Goal: Navigation & Orientation: Find specific page/section

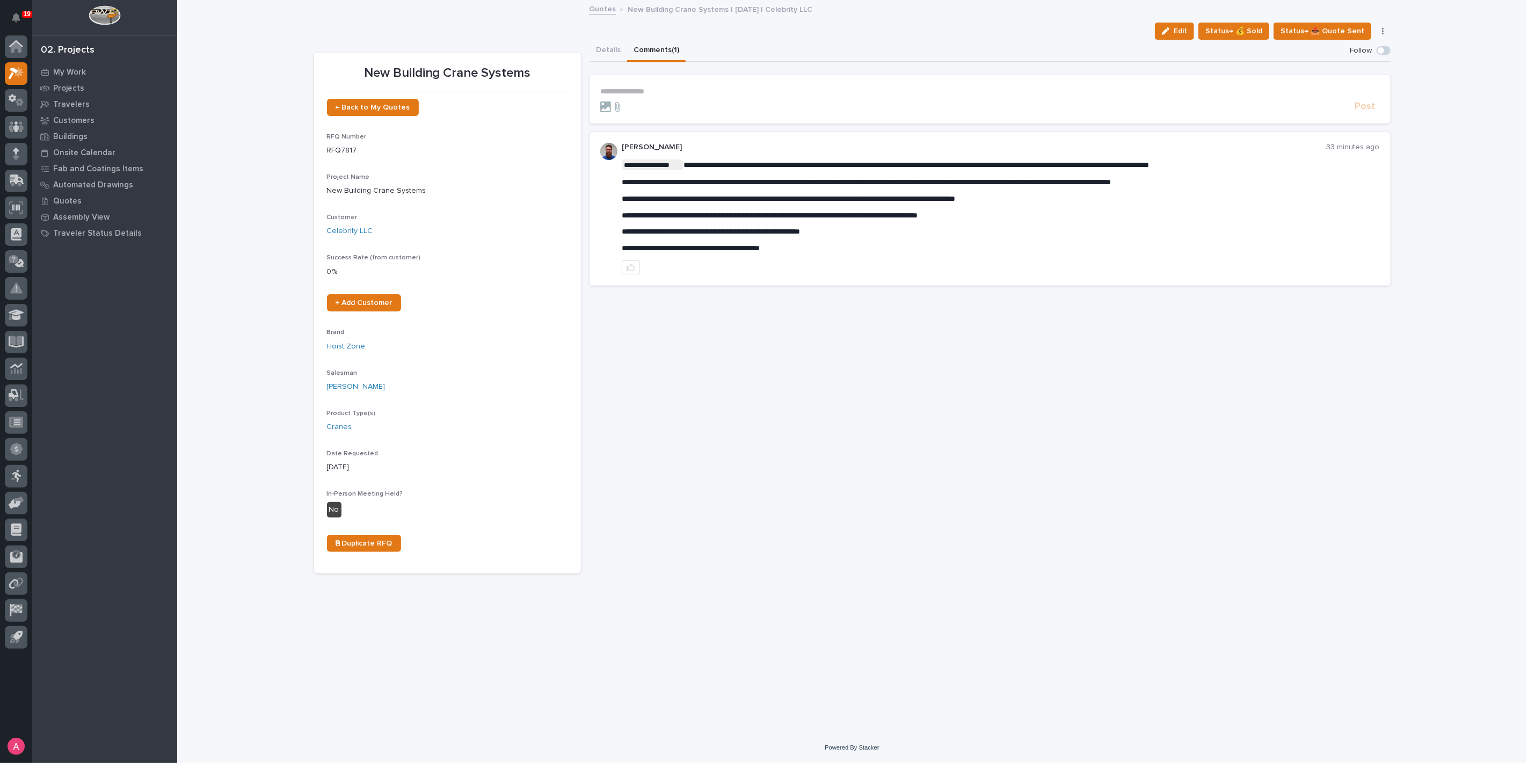
click at [773, 350] on div "**********" at bounding box center [990, 307] width 801 height 534
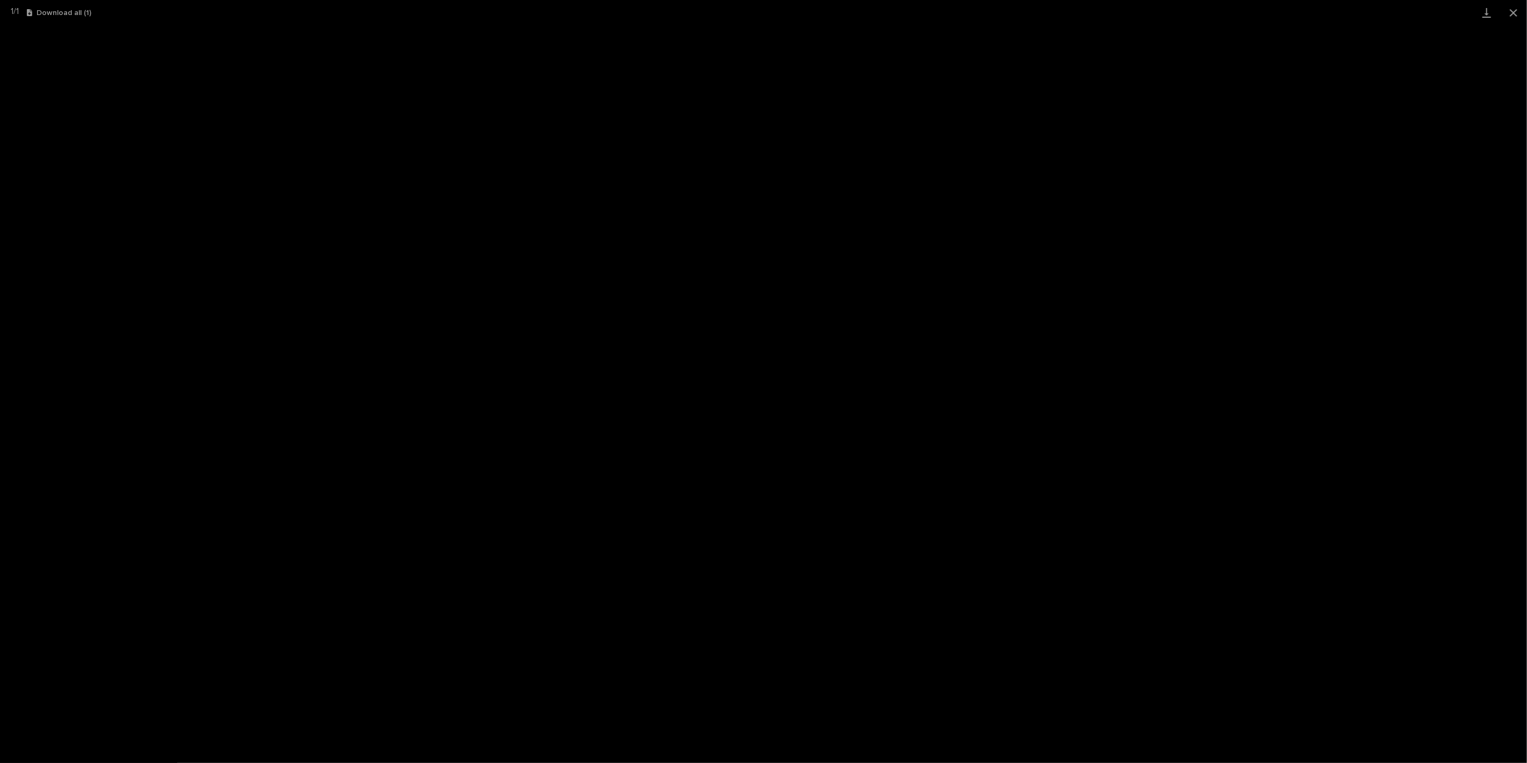
scroll to position [238, 0]
click at [1517, 5] on button "Close gallery" at bounding box center [1513, 12] width 27 height 25
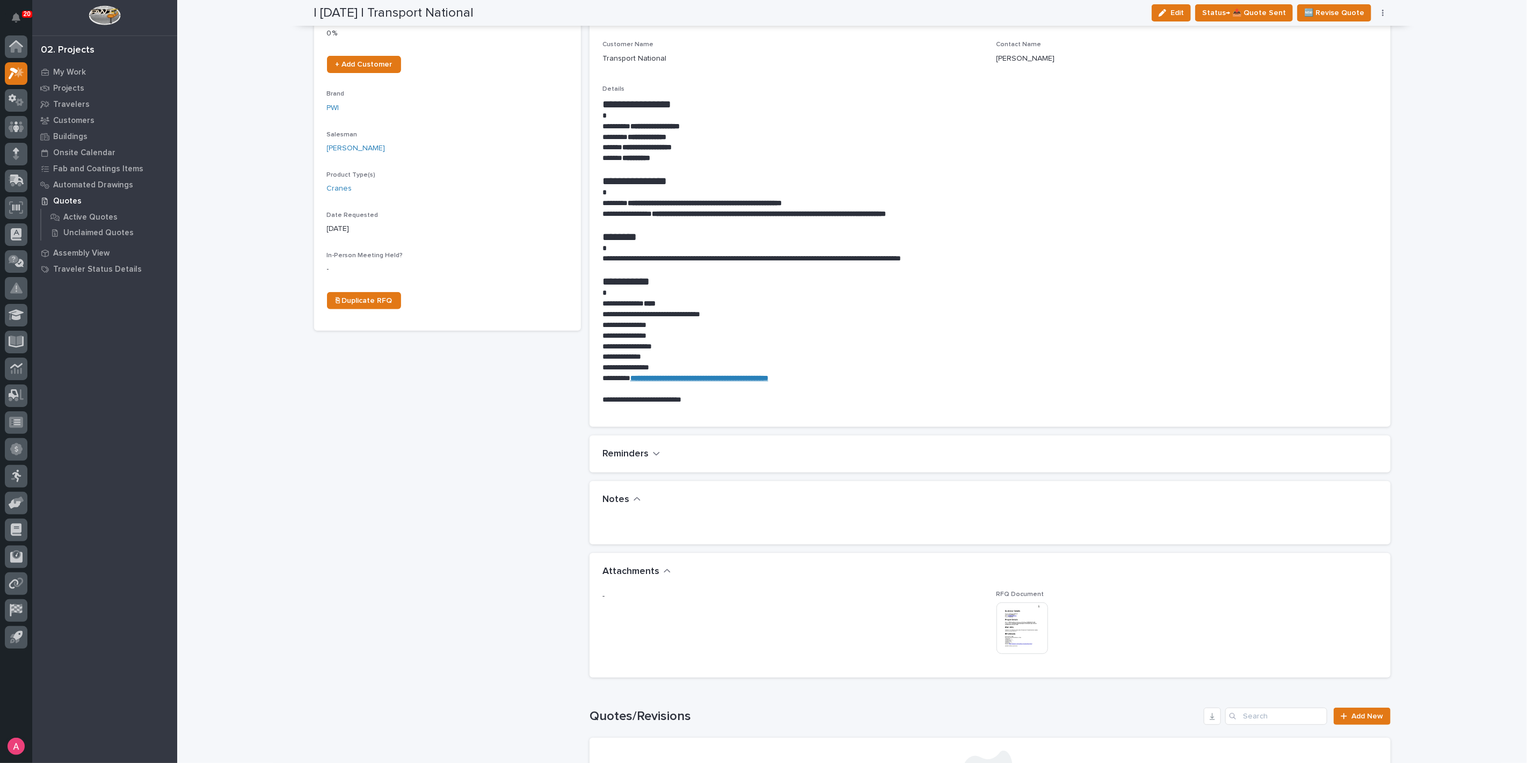
click at [1015, 618] on img at bounding box center [1023, 629] width 52 height 52
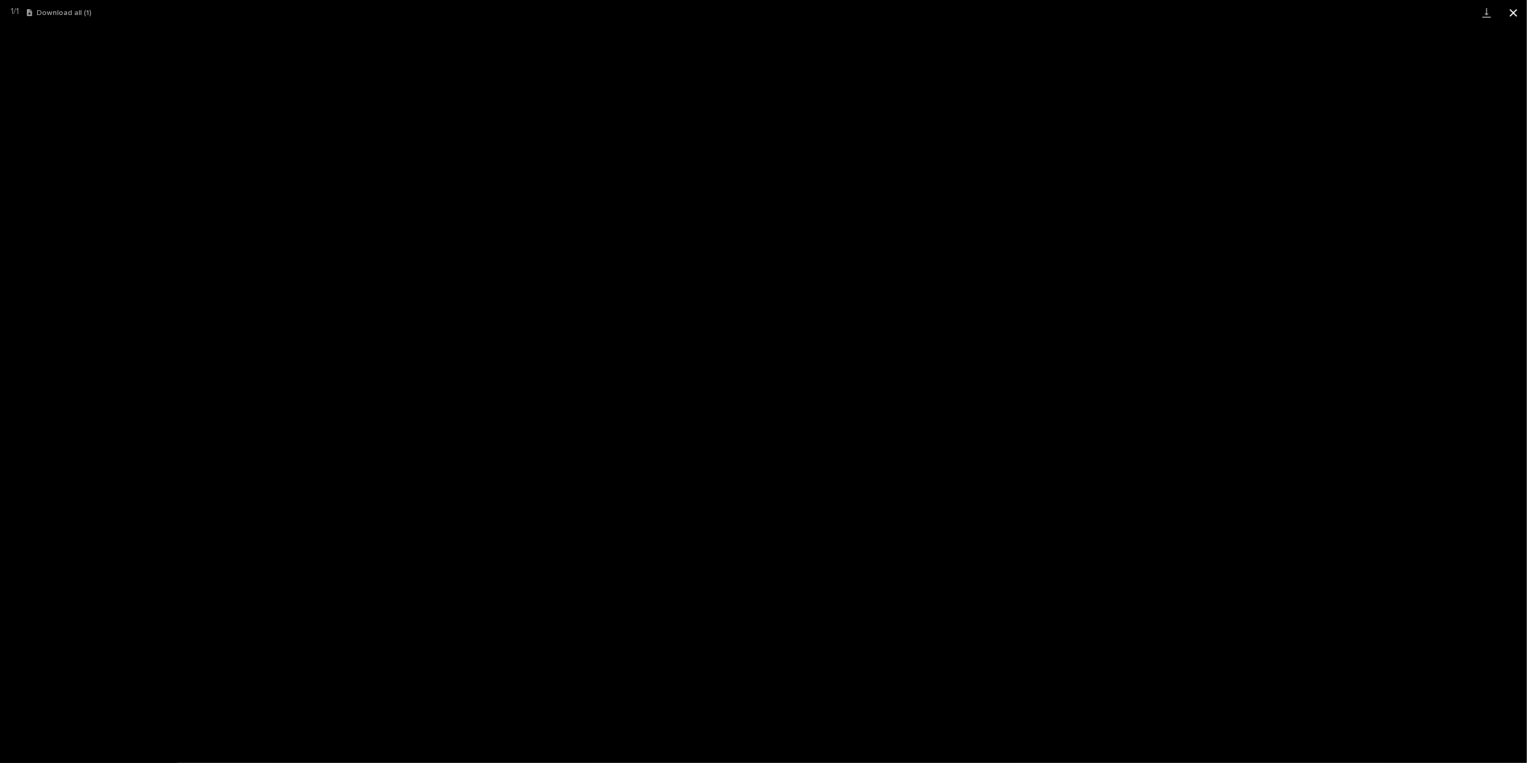
click at [1514, 13] on button "Close gallery" at bounding box center [1513, 12] width 27 height 25
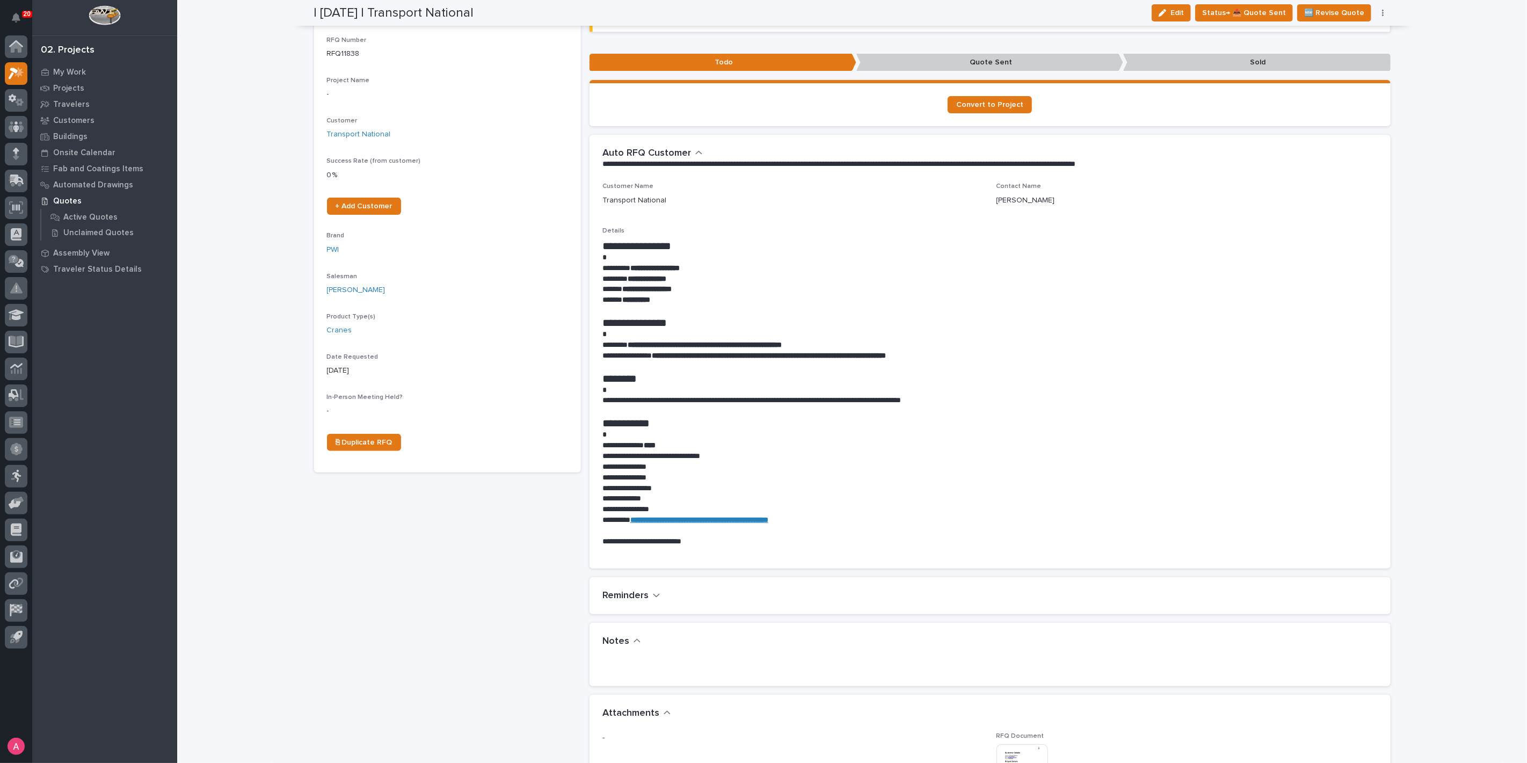
scroll to position [0, 0]
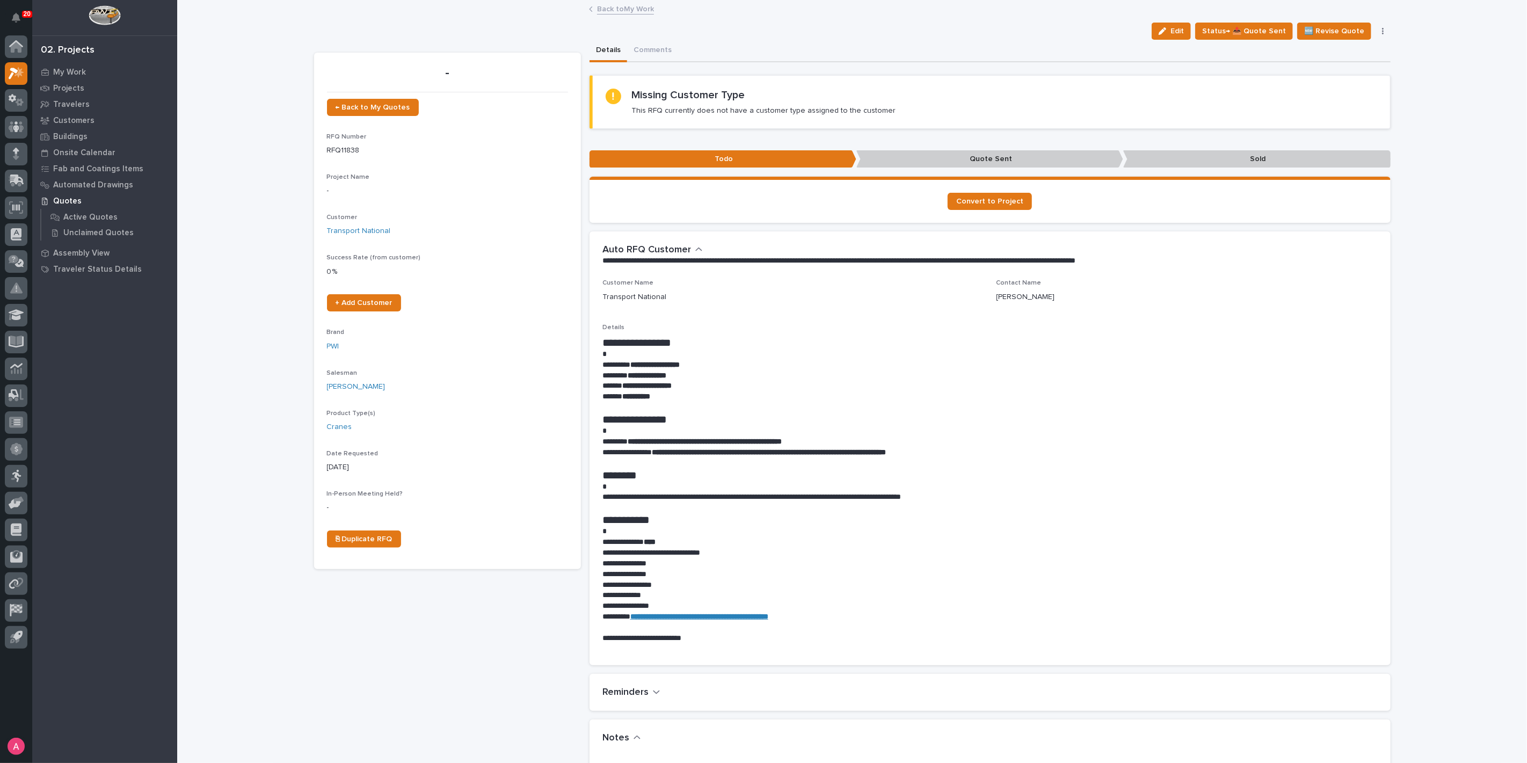
click at [616, 12] on link "Back to My Work" at bounding box center [625, 8] width 57 height 12
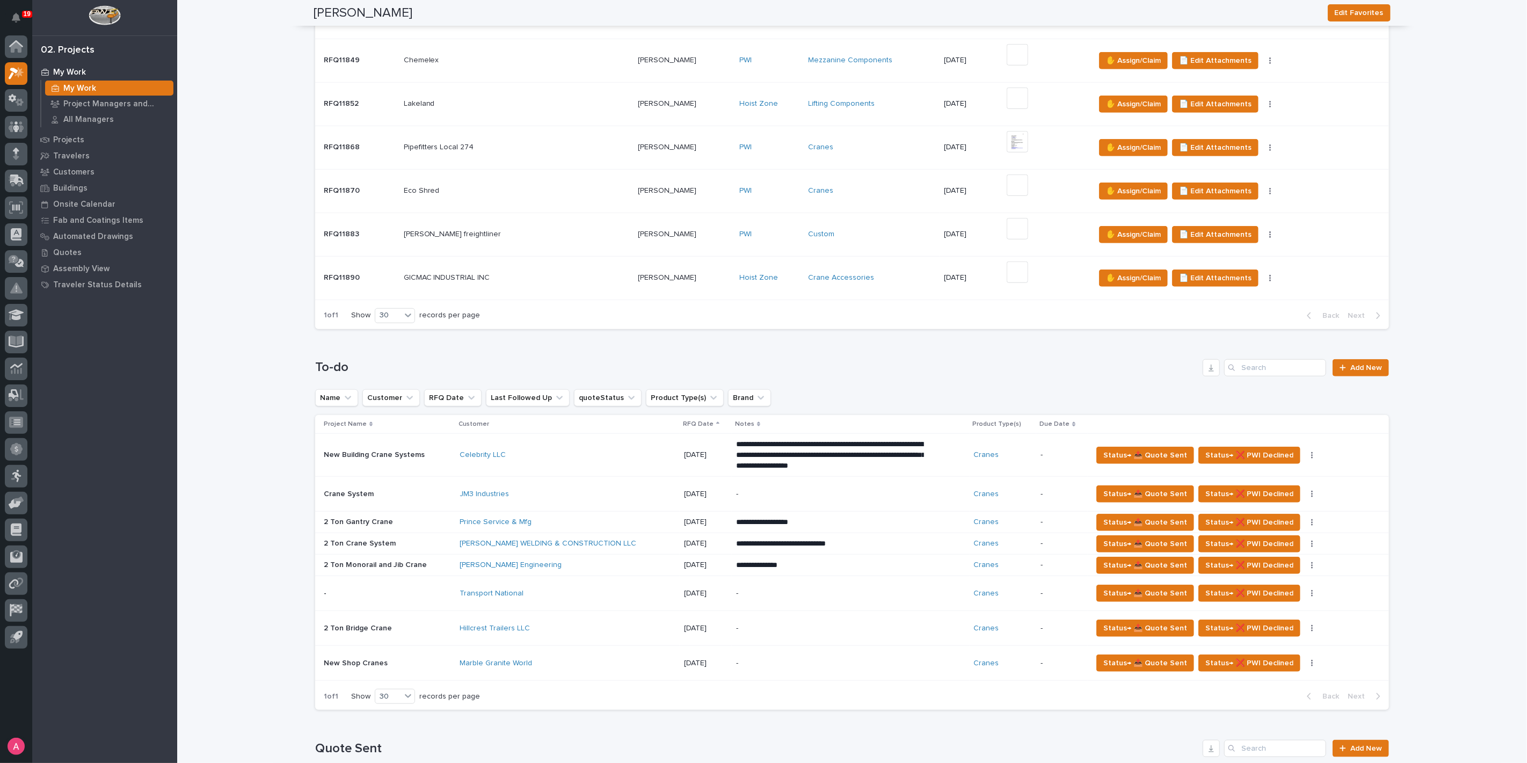
scroll to position [597, 0]
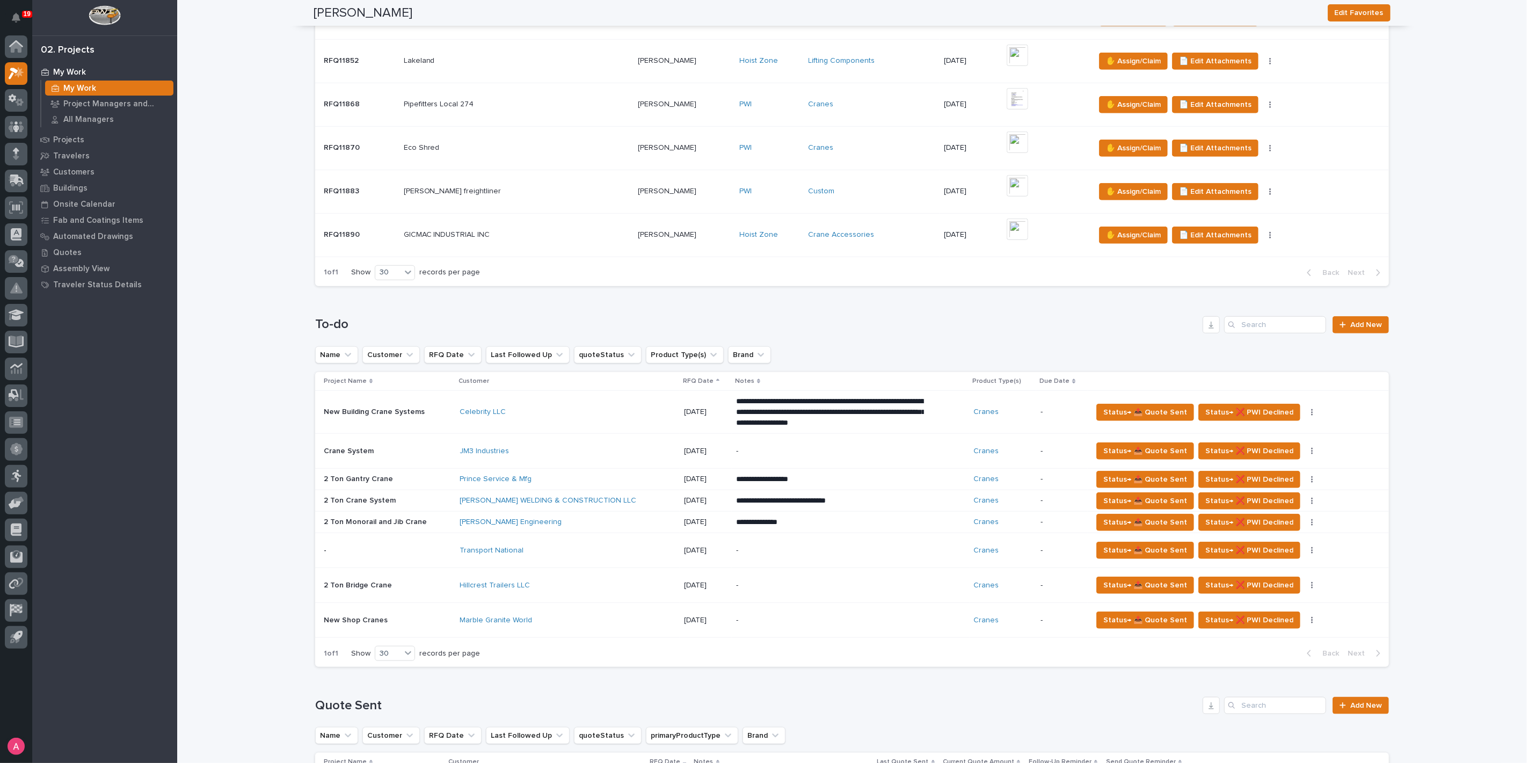
click at [612, 411] on div "Celebrity LLC" at bounding box center [554, 412] width 188 height 9
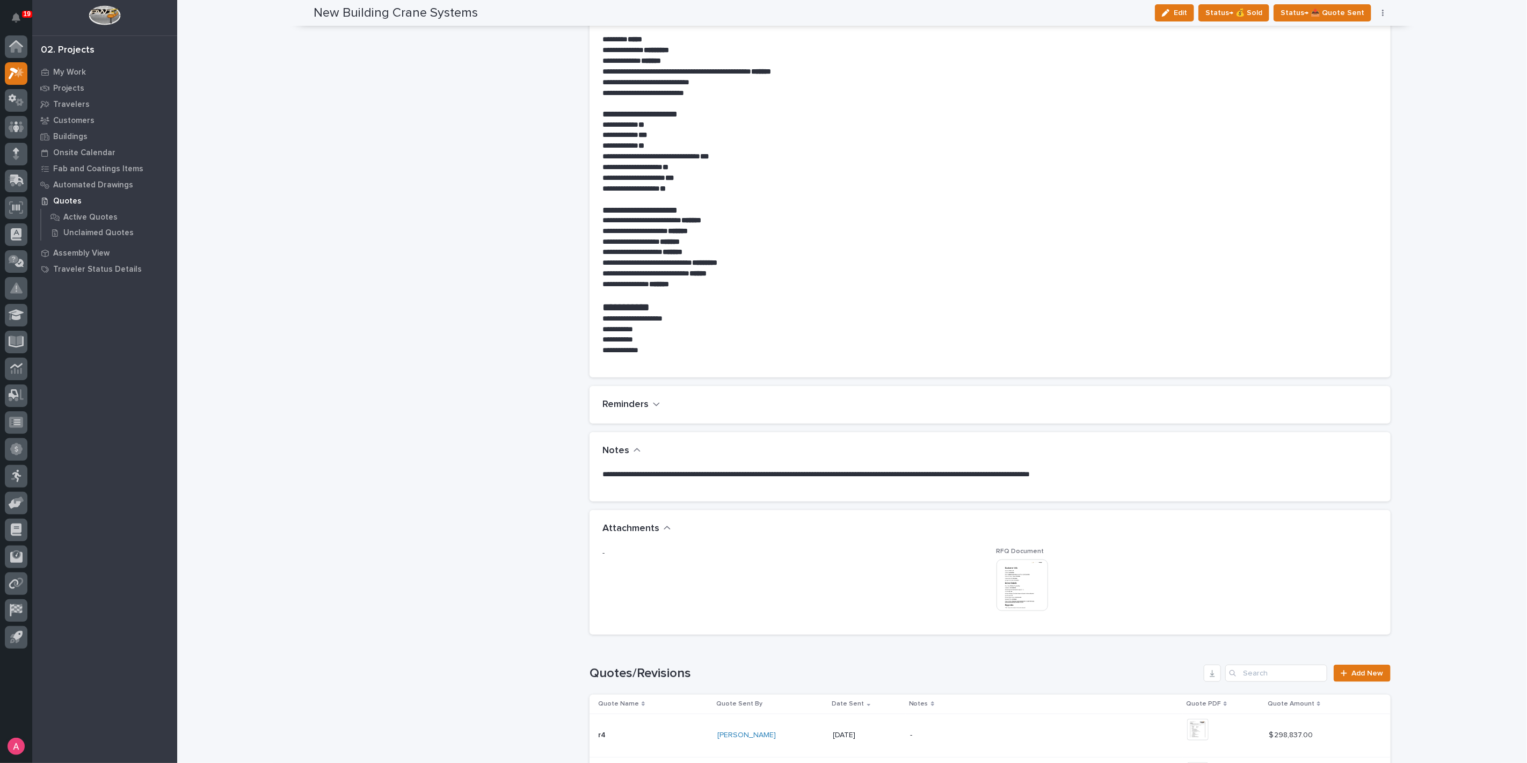
scroll to position [721, 0]
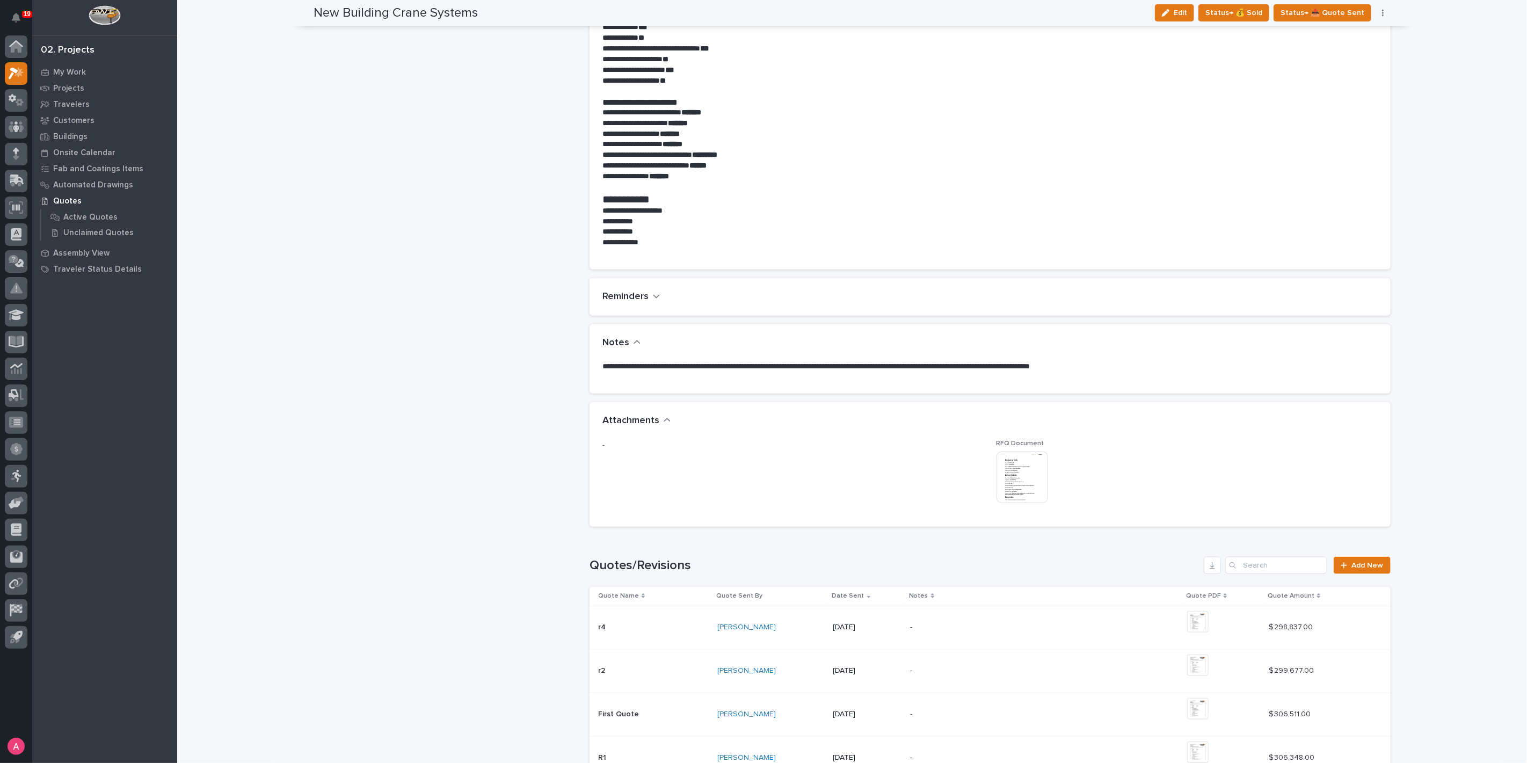
click at [1018, 476] on img at bounding box center [1023, 478] width 52 height 52
